Goal: Task Accomplishment & Management: Manage account settings

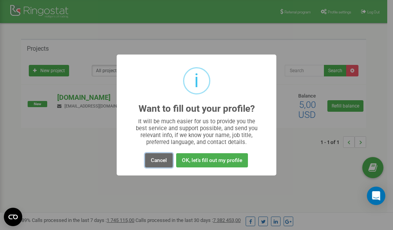
click at [158, 158] on button "Cancel" at bounding box center [159, 160] width 28 height 14
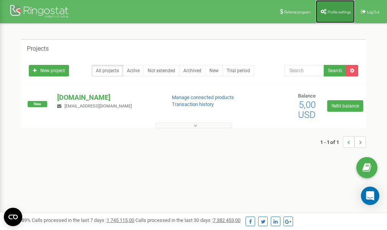
click at [333, 15] on link "Profile settings" at bounding box center [335, 11] width 39 height 23
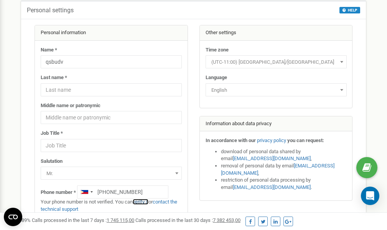
click at [142, 201] on link "verify it" at bounding box center [141, 202] width 16 height 6
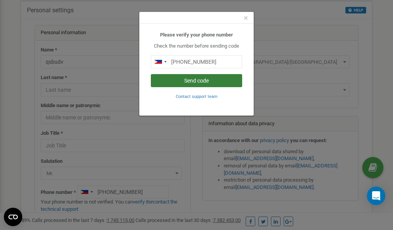
click at [192, 80] on button "Send code" at bounding box center [196, 80] width 91 height 13
